Goal: Transaction & Acquisition: Purchase product/service

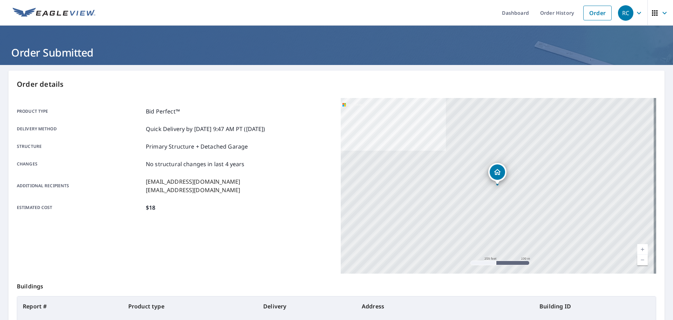
scroll to position [93, 0]
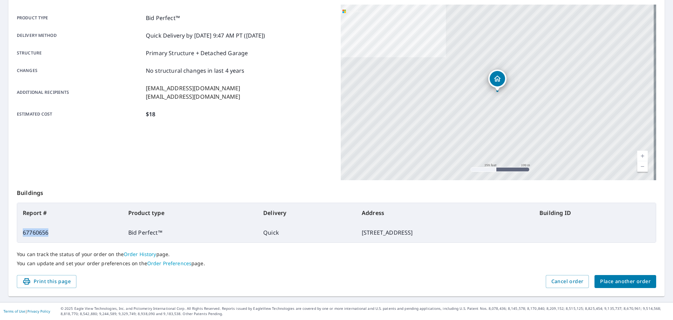
click at [626, 275] on button "Place another order" at bounding box center [626, 281] width 62 height 13
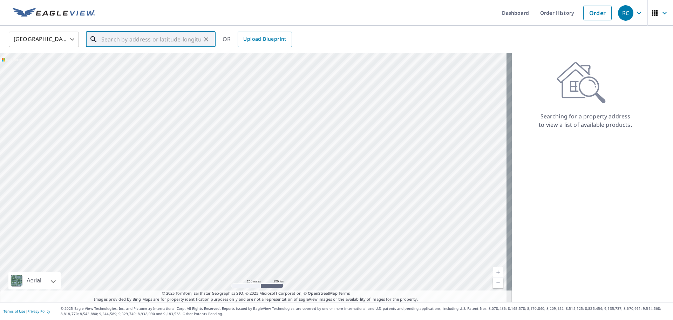
paste input "[STREET_ADDRESS][PERSON_NAME]"
click at [120, 71] on li "[STREET_ADDRESS][PERSON_NAME][PERSON_NAME]" at bounding box center [151, 63] width 130 height 24
type input "[STREET_ADDRESS][PERSON_NAME][PERSON_NAME]"
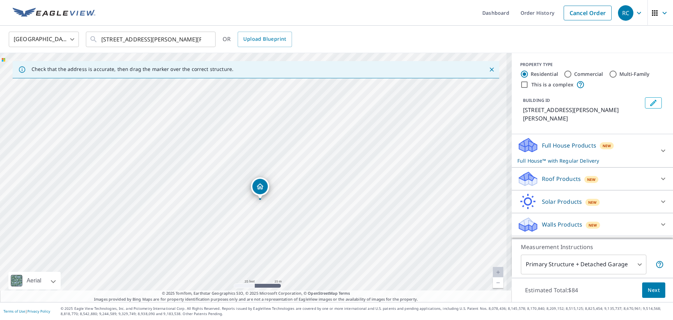
drag, startPoint x: 250, startPoint y: 183, endPoint x: 260, endPoint y: 187, distance: 10.1
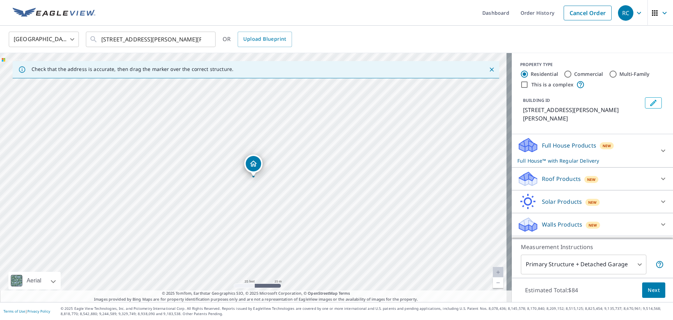
click at [520, 178] on icon at bounding box center [529, 176] width 18 height 9
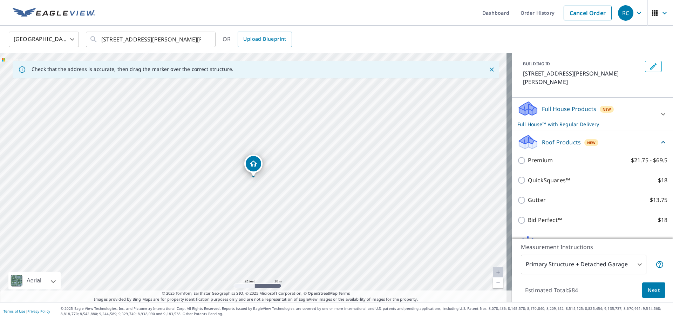
scroll to position [76, 0]
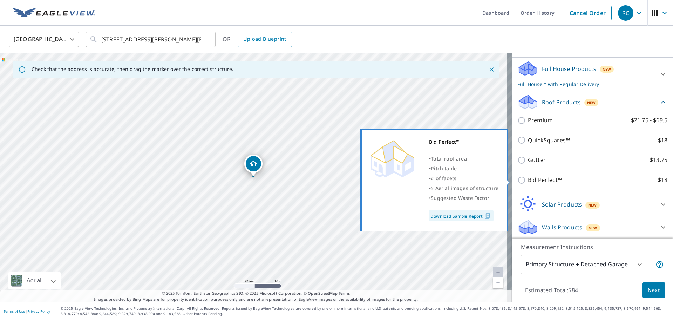
click at [532, 180] on p "Bid Perfect™" at bounding box center [545, 179] width 34 height 9
click at [528, 180] on input "Bid Perfect™ $18" at bounding box center [523, 180] width 11 height 8
checkbox input "true"
checkbox input "false"
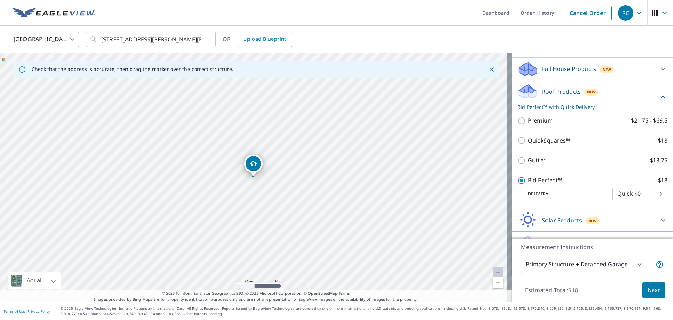
click at [649, 288] on span "Next" at bounding box center [654, 290] width 12 height 9
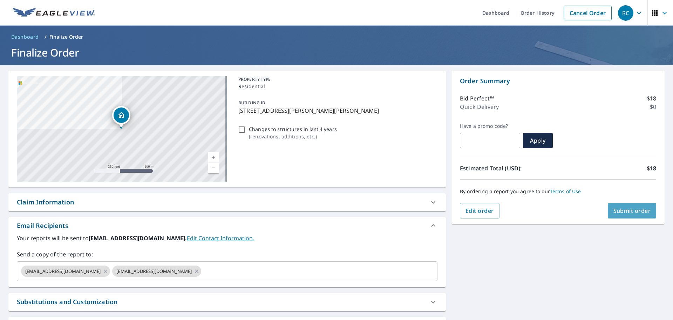
click at [632, 208] on span "Submit order" at bounding box center [633, 211] width 38 height 8
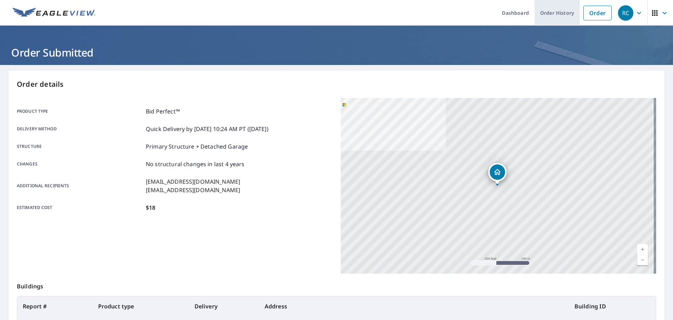
click at [551, 9] on link "Order History" at bounding box center [557, 13] width 45 height 26
